Goal: Check status: Check status

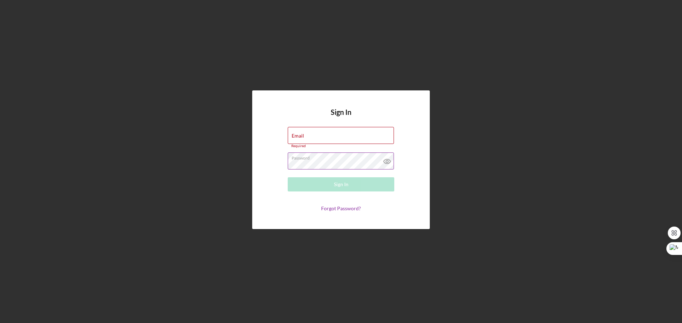
click at [362, 160] on div "Password Required" at bounding box center [341, 162] width 107 height 18
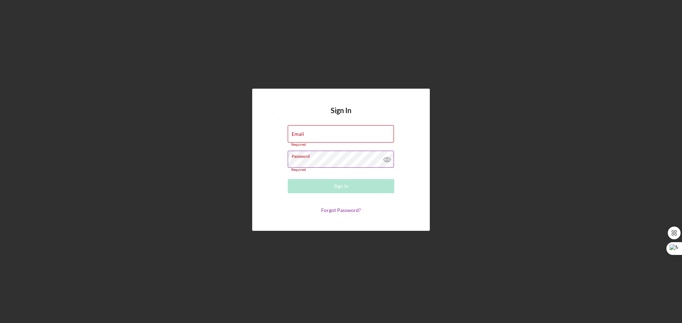
type input "[EMAIL_ADDRESS][DOMAIN_NAME]"
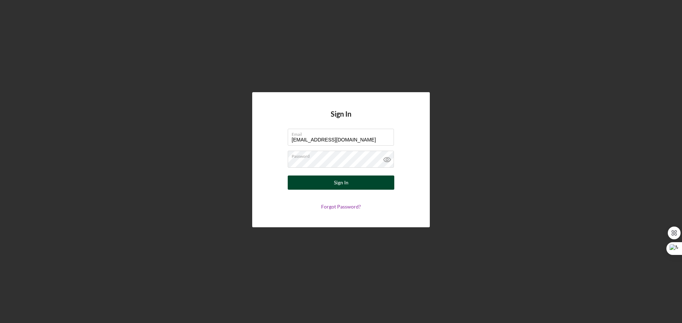
click at [351, 187] on button "Sign In" at bounding box center [341, 183] width 107 height 14
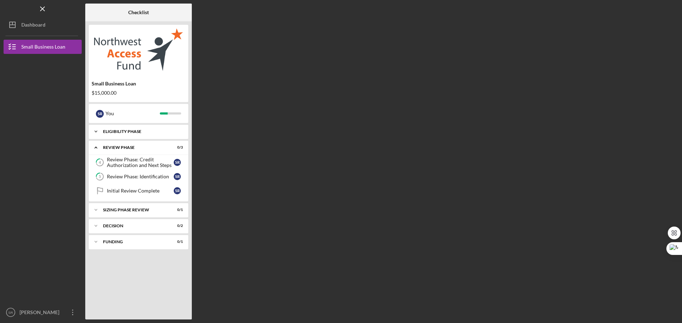
click at [162, 134] on div "Icon/Expander Eligibility Phase 4 / 4" at bounding box center [138, 132] width 99 height 14
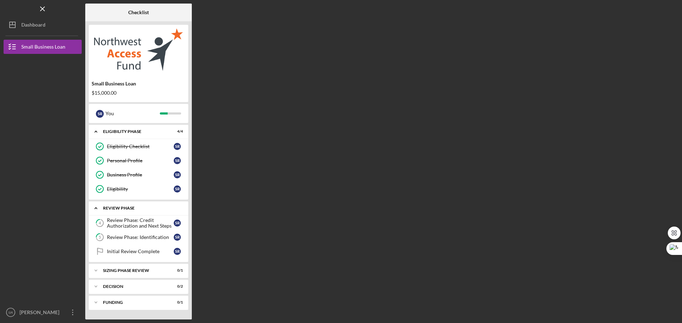
click at [134, 213] on div "Icon/Expander REVIEW PHASE 0 / 3" at bounding box center [138, 208] width 99 height 15
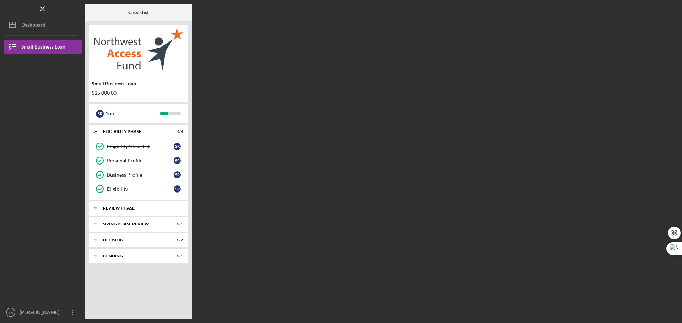
click at [150, 205] on div "Icon/Expander REVIEW PHASE 0 / 3" at bounding box center [138, 208] width 99 height 14
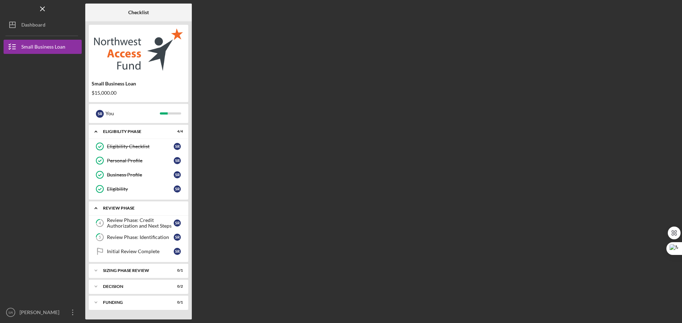
click at [124, 215] on div "Icon/Expander REVIEW PHASE 0 / 3" at bounding box center [138, 208] width 99 height 15
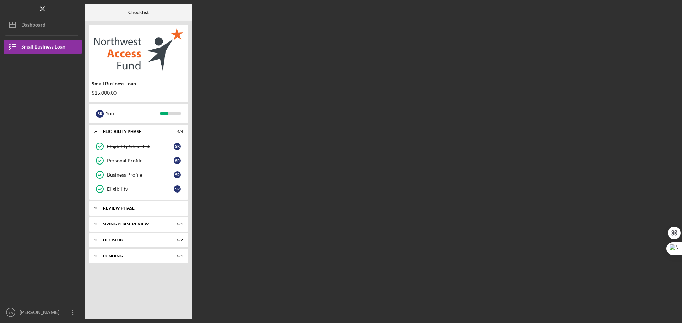
drag, startPoint x: 119, startPoint y: 200, endPoint x: 119, endPoint y: 204, distance: 4.6
click at [119, 204] on div "Icon/Expander Eligibility Phase 4 / 4 Eligibility Checklist Eligibility Checkli…" at bounding box center [138, 220] width 99 height 191
click at [119, 204] on div "Icon/Expander REVIEW PHASE 0 / 3" at bounding box center [138, 208] width 99 height 14
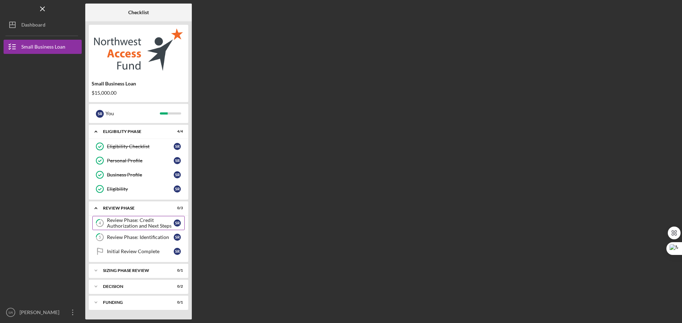
click at [121, 217] on link "4 Review Phase: Credit Authorization and Next Steps S R" at bounding box center [138, 223] width 92 height 14
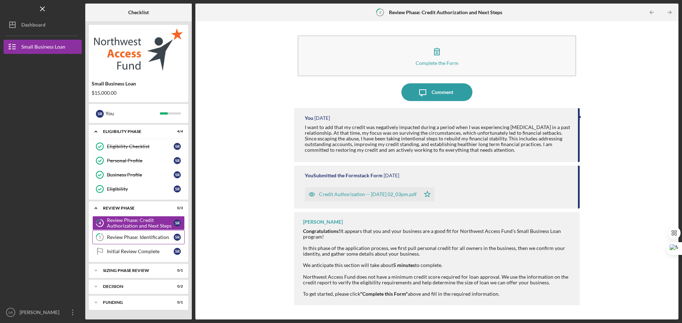
click at [131, 234] on link "5 Review Phase: Identification S R" at bounding box center [138, 237] width 92 height 14
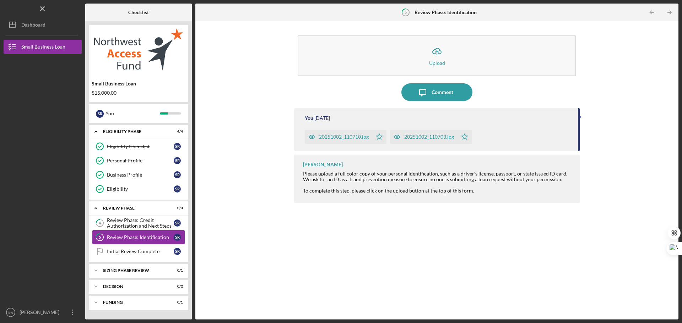
click at [129, 244] on link "5 Review Phase: Identification S R" at bounding box center [138, 237] width 92 height 14
click at [129, 249] on link "Initial Review Complete Initial Review Complete S R" at bounding box center [138, 252] width 92 height 14
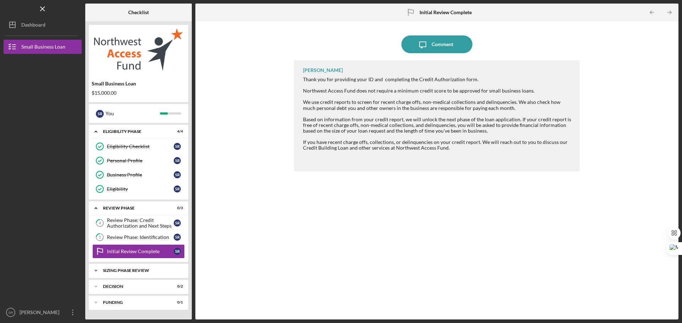
click at [128, 270] on div "Sizing Phase Review" at bounding box center [141, 271] width 76 height 4
click at [136, 283] on link "Sizing Phase Complete Sizing Phase Complete S R" at bounding box center [138, 286] width 92 height 14
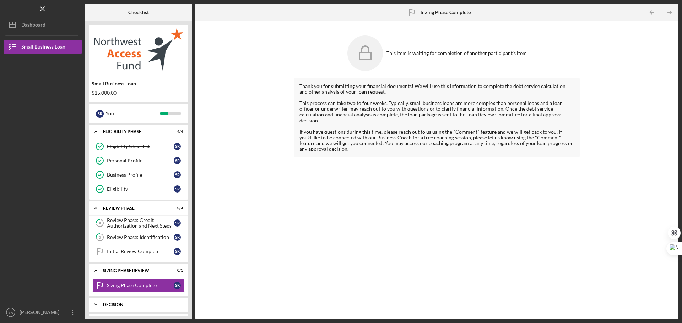
click at [134, 303] on div "Decision" at bounding box center [141, 305] width 76 height 4
click at [129, 304] on div "Decision" at bounding box center [141, 305] width 76 height 4
click at [135, 315] on div "Small Business Loan $15,000.00 S R You Icon/Expander Eligibility Phase 4 / 4 El…" at bounding box center [138, 170] width 107 height 299
click at [135, 315] on link "Loan Review Committee Loan Review Committee S R" at bounding box center [138, 320] width 92 height 14
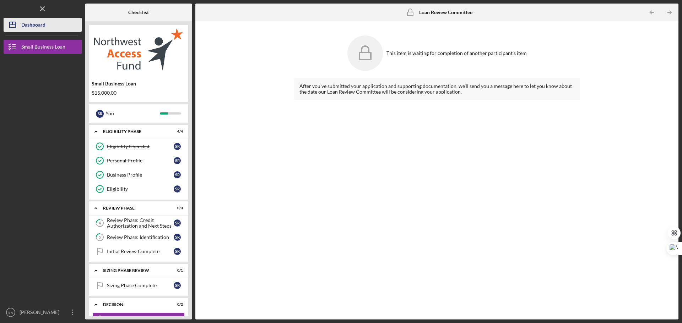
click at [30, 24] on div "Dashboard" at bounding box center [33, 26] width 24 height 16
